Goal: Complete application form

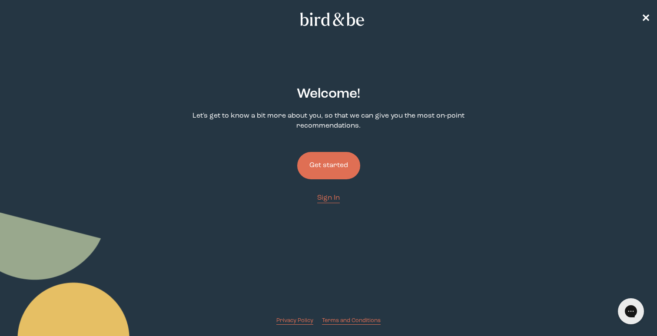
click at [327, 164] on button "Get started" at bounding box center [328, 165] width 63 height 27
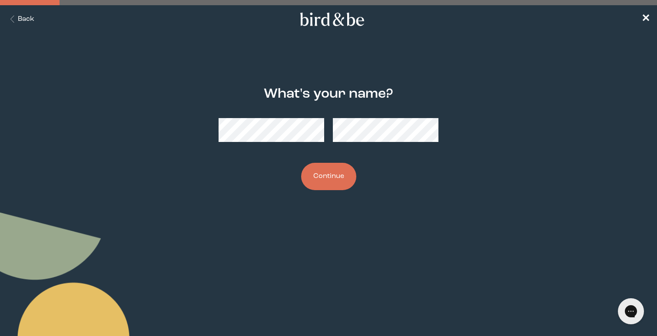
click at [317, 178] on button "Continue" at bounding box center [328, 176] width 55 height 27
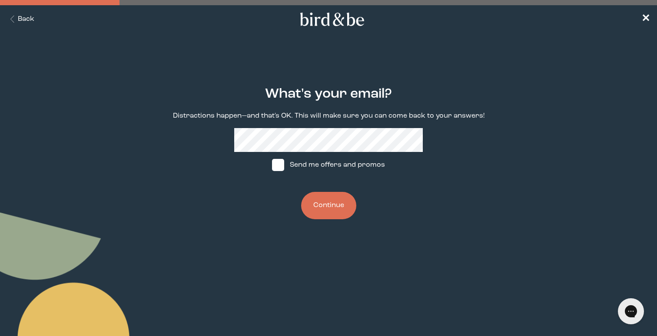
click at [319, 213] on button "Continue" at bounding box center [328, 205] width 55 height 27
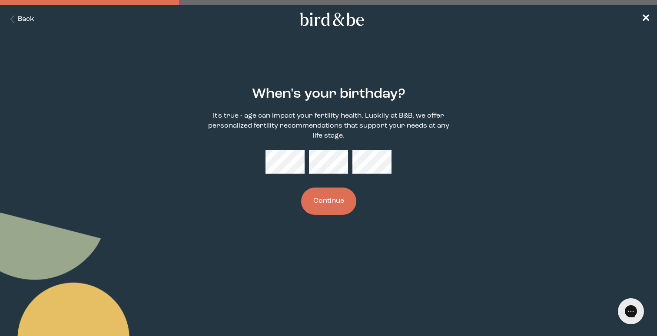
click at [332, 197] on button "Continue" at bounding box center [328, 201] width 55 height 27
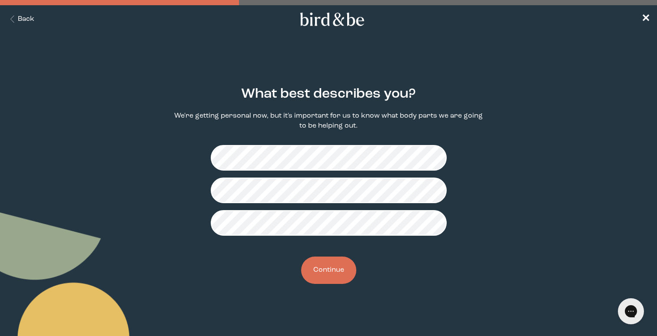
click at [327, 273] on button "Continue" at bounding box center [328, 270] width 55 height 27
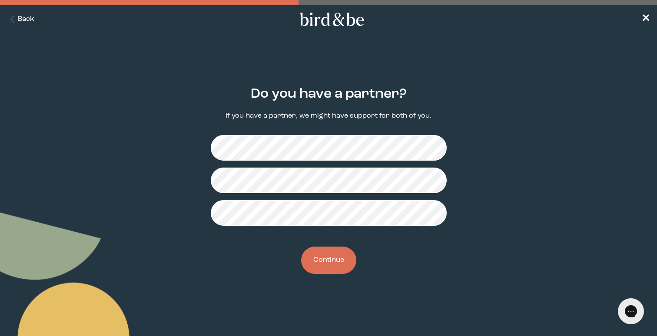
click at [338, 265] on button "Continue" at bounding box center [328, 260] width 55 height 27
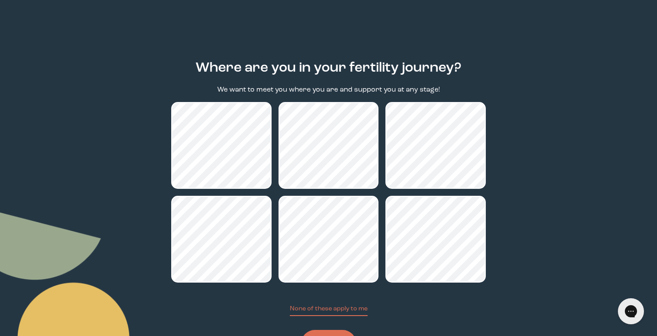
scroll to position [69, 0]
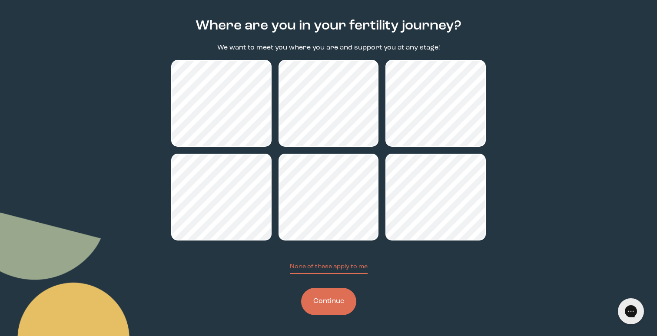
click at [327, 307] on button "Continue" at bounding box center [328, 301] width 55 height 27
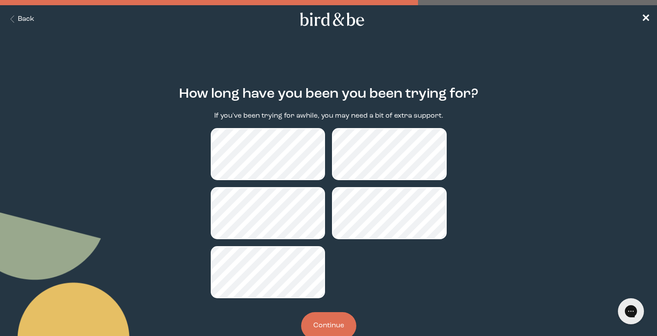
click at [332, 319] on button "Continue" at bounding box center [328, 326] width 55 height 27
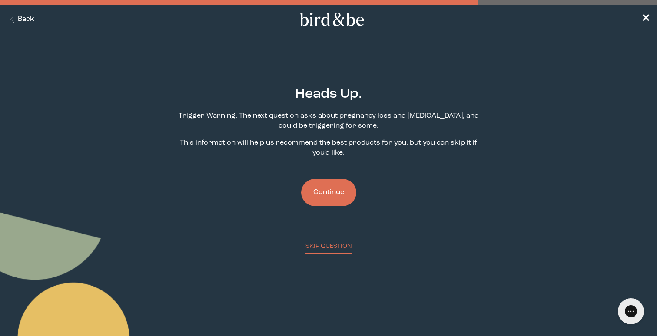
click at [335, 193] on button "Continue" at bounding box center [328, 192] width 55 height 27
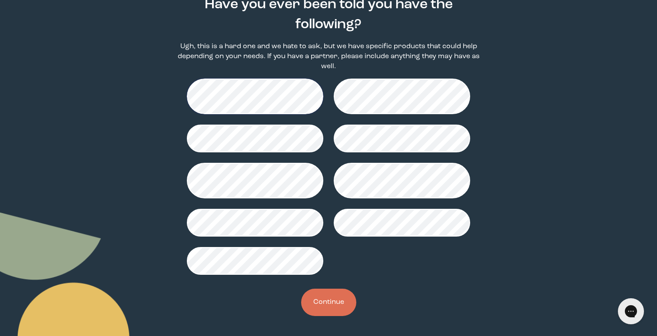
scroll to position [90, 0]
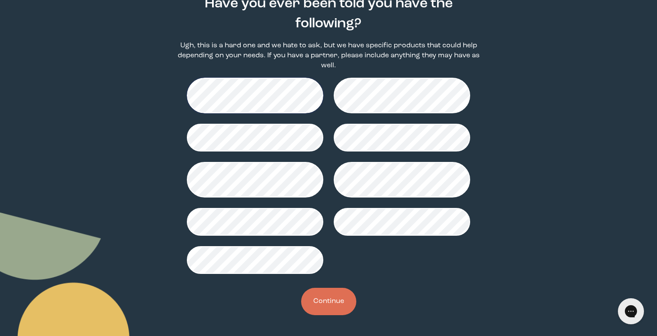
click at [326, 305] on button "Continue" at bounding box center [328, 301] width 55 height 27
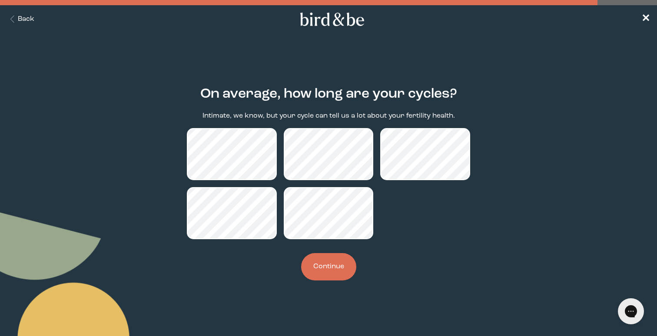
click at [331, 260] on button "Continue" at bounding box center [328, 266] width 55 height 27
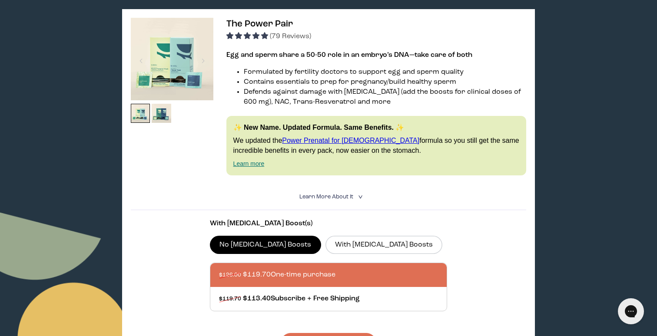
scroll to position [140, 0]
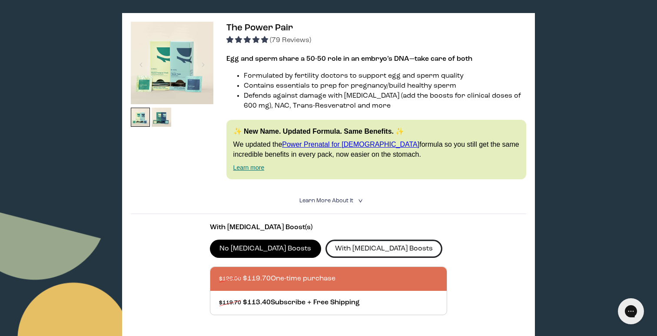
click at [353, 246] on label "With [MEDICAL_DATA] Boosts" at bounding box center [384, 249] width 117 height 18
click at [0, 0] on input "With [MEDICAL_DATA] Boosts" at bounding box center [0, 0] width 0 height 0
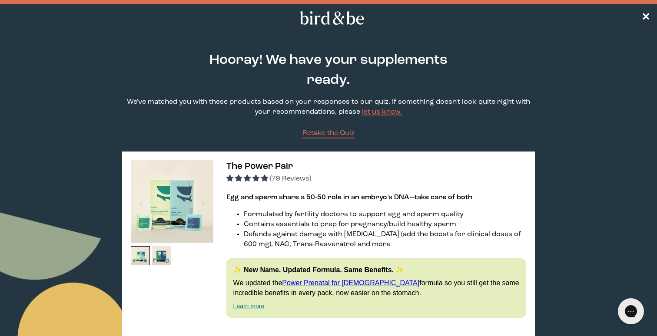
scroll to position [0, 0]
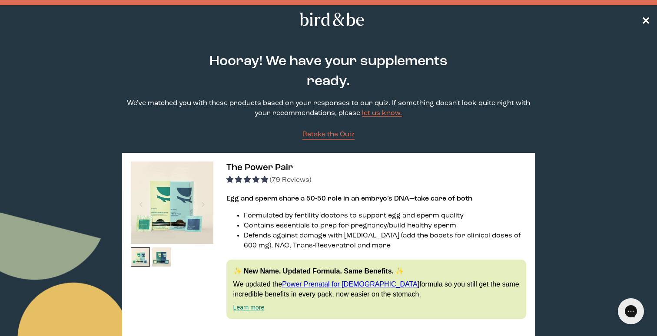
click at [642, 20] on span "✕" at bounding box center [646, 19] width 9 height 10
